Goal: Information Seeking & Learning: Learn about a topic

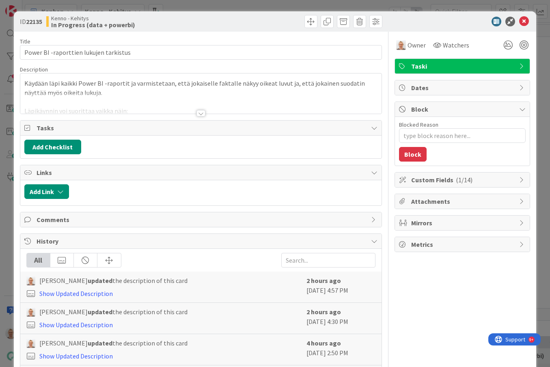
type textarea "x"
click at [199, 110] on div at bounding box center [200, 113] width 9 height 6
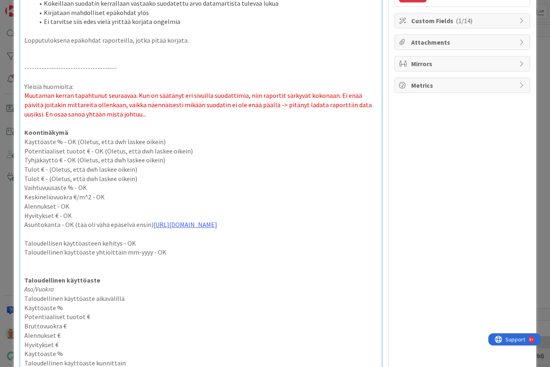
scroll to position [162, 0]
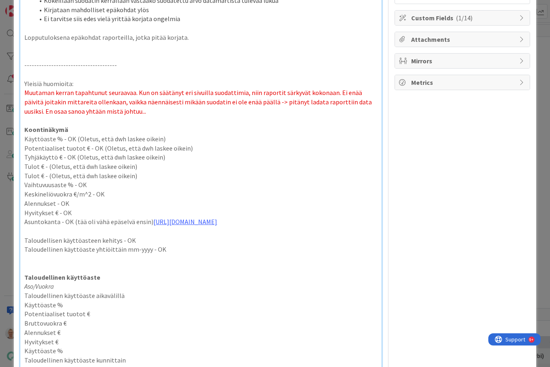
click at [167, 240] on p "Taloudellisen käyttöasteen kehitys - OK" at bounding box center [200, 240] width 353 height 9
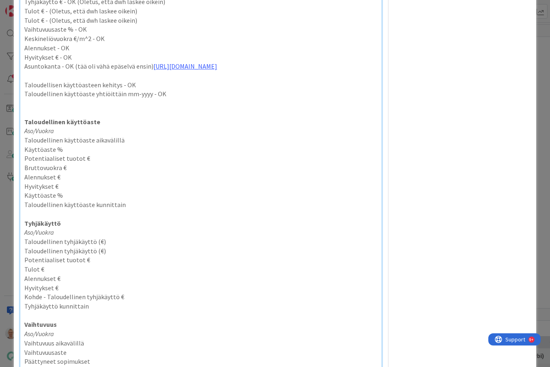
scroll to position [319, 0]
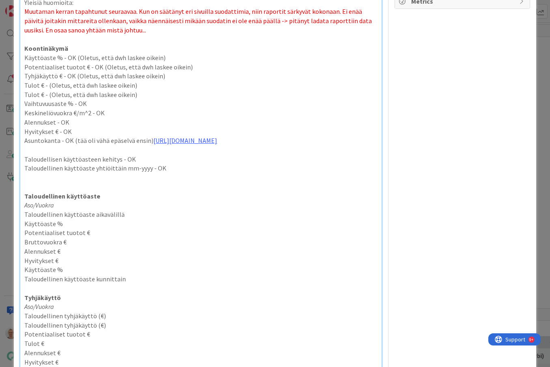
drag, startPoint x: 144, startPoint y: 161, endPoint x: 144, endPoint y: 134, distance: 27.2
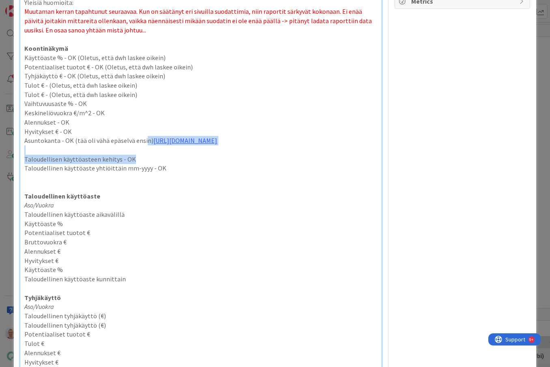
scroll to position [224, 0]
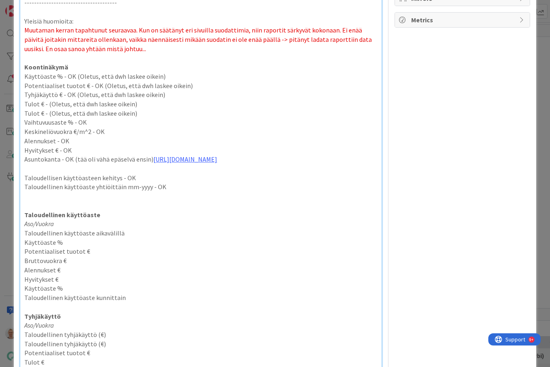
click at [144, 134] on p "Keskineliövuokra €/m^2 - OK" at bounding box center [200, 131] width 353 height 9
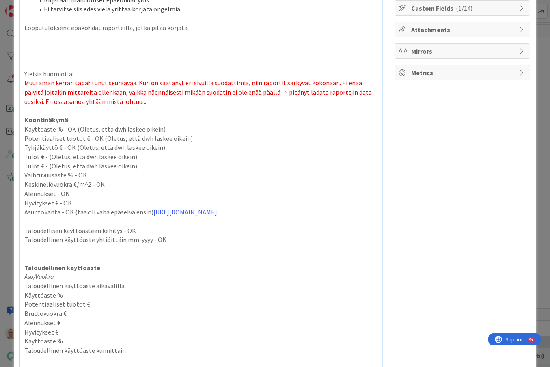
scroll to position [170, 0]
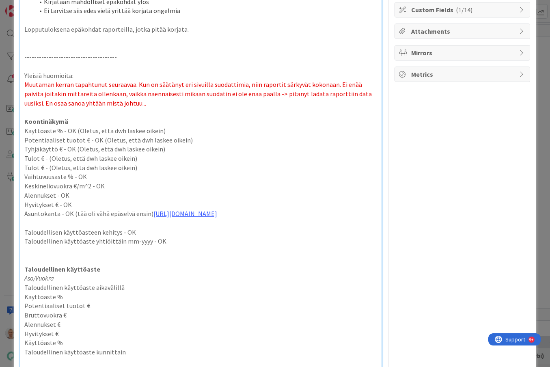
click at [144, 101] on p "Muutaman kerran tapahtunut seuraavaa. Kun on säätänyt eri sivuilla suodattimia,…" at bounding box center [200, 94] width 353 height 28
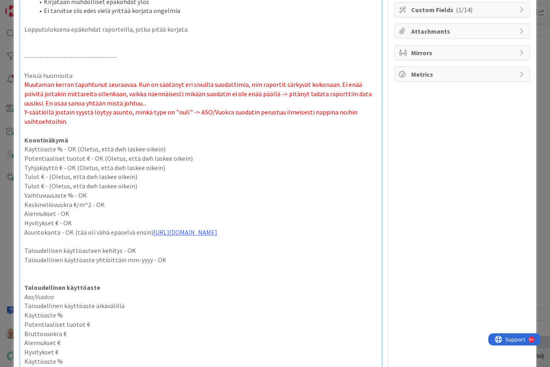
type textarea "x"
